Goal: Information Seeking & Learning: Learn about a topic

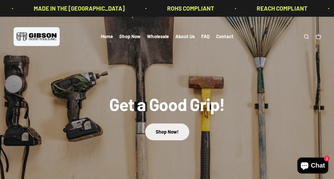
click at [171, 135] on link "Shop Now!" at bounding box center [167, 132] width 44 height 17
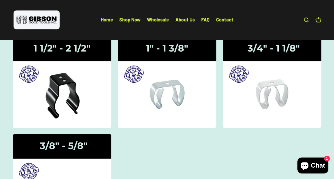
scroll to position [64, 0]
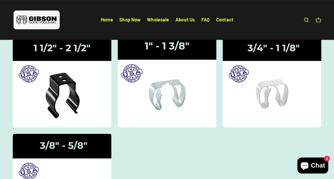
click at [177, 91] on img at bounding box center [167, 82] width 105 height 97
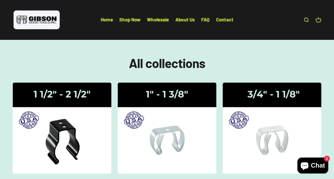
scroll to position [0, 0]
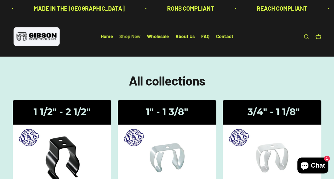
click at [130, 37] on link "Shop Now" at bounding box center [129, 37] width 21 height 6
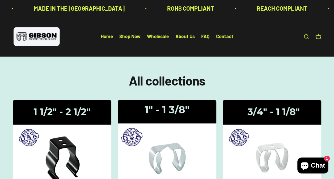
click at [166, 118] on img at bounding box center [167, 146] width 105 height 97
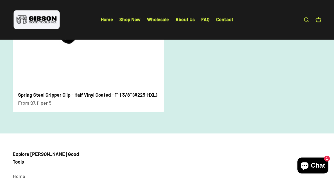
scroll to position [339, 0]
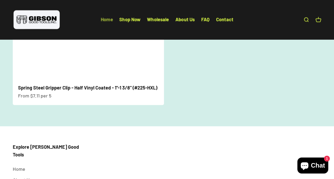
click at [107, 20] on link "Home" at bounding box center [107, 20] width 12 height 6
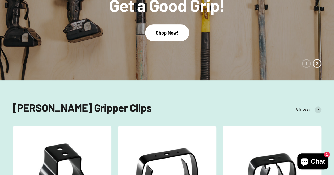
scroll to position [124, 0]
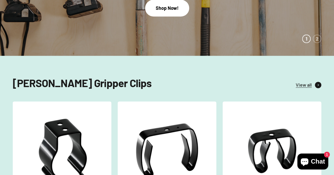
click at [318, 85] on icon at bounding box center [318, 85] width 1 height 2
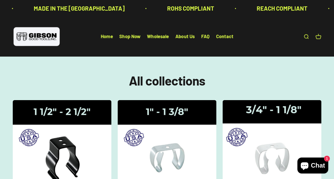
click at [279, 113] on img at bounding box center [272, 146] width 105 height 97
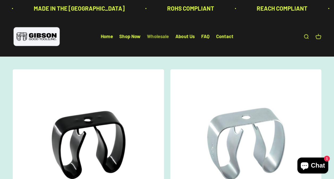
click at [161, 38] on link "Wholesale" at bounding box center [158, 37] width 22 height 6
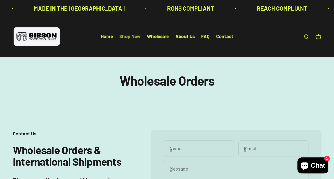
click at [135, 38] on link "Shop Now" at bounding box center [129, 37] width 21 height 6
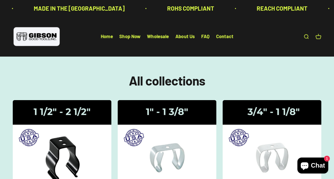
click at [136, 39] on li "Shop Now" at bounding box center [129, 37] width 21 height 8
click at [136, 37] on link "Shop Now" at bounding box center [129, 37] width 21 height 6
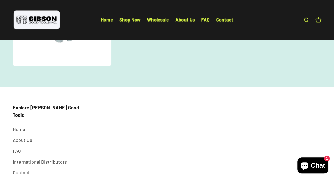
scroll to position [245, 0]
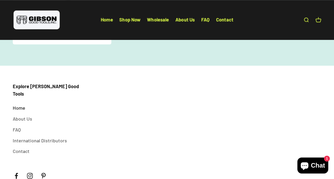
click at [20, 104] on link "Home" at bounding box center [19, 108] width 13 height 8
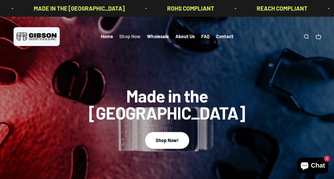
click at [127, 38] on link "Shop Now" at bounding box center [129, 37] width 21 height 6
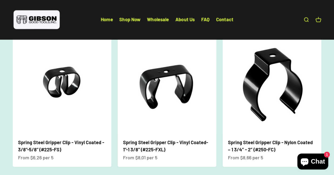
scroll to position [319, 0]
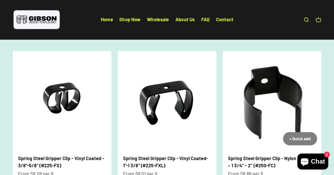
click at [274, 93] on img at bounding box center [272, 100] width 99 height 99
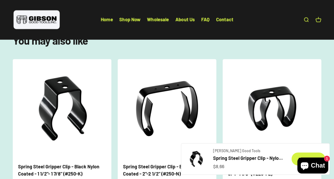
scroll to position [395, 0]
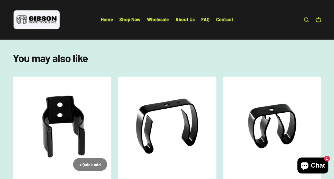
click at [63, 115] on img at bounding box center [62, 126] width 99 height 99
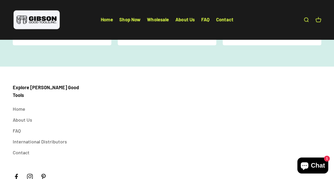
scroll to position [720, 0]
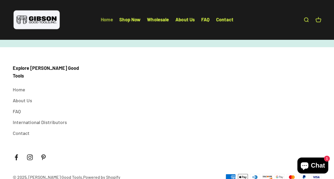
click at [110, 20] on link "Home" at bounding box center [107, 20] width 12 height 6
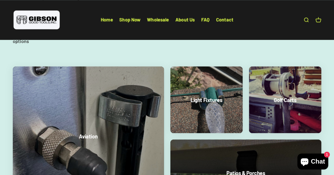
scroll to position [1237, 0]
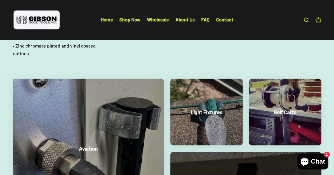
click at [206, 109] on p "Light Fixtures" at bounding box center [207, 112] width 32 height 7
click at [210, 109] on p "Light Fixtures" at bounding box center [207, 112] width 32 height 7
